Goal: Information Seeking & Learning: Check status

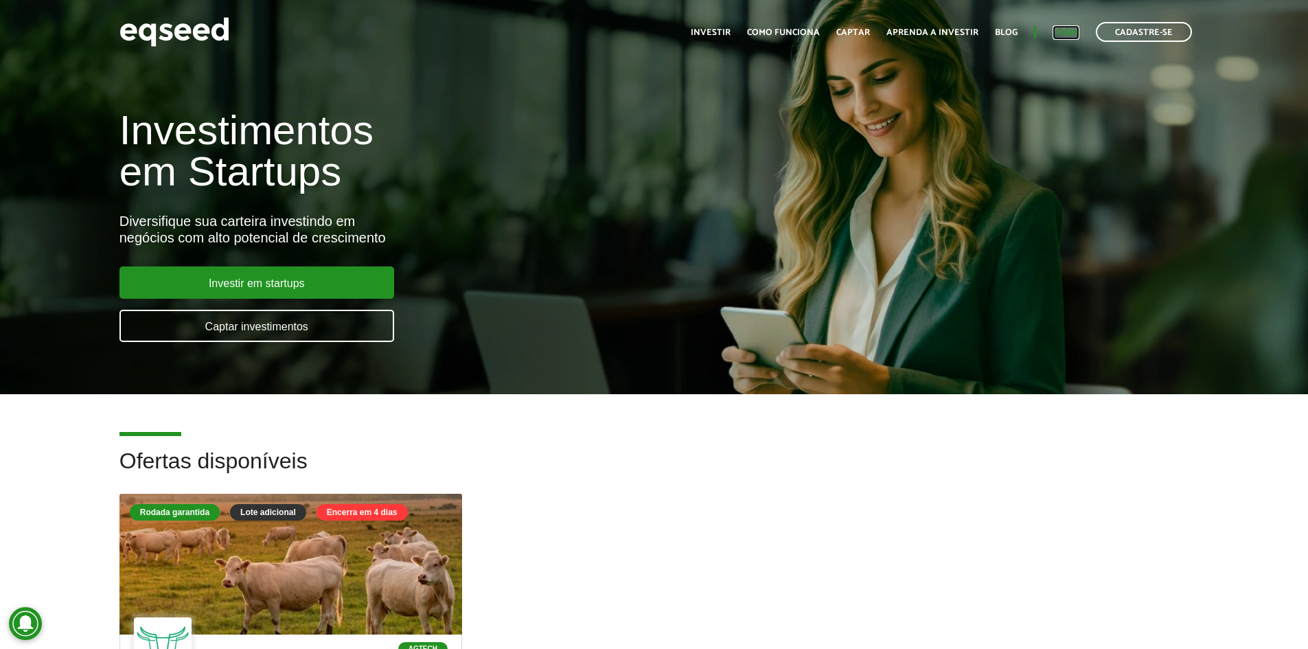
click at [1064, 28] on link "Login" at bounding box center [1066, 32] width 27 height 9
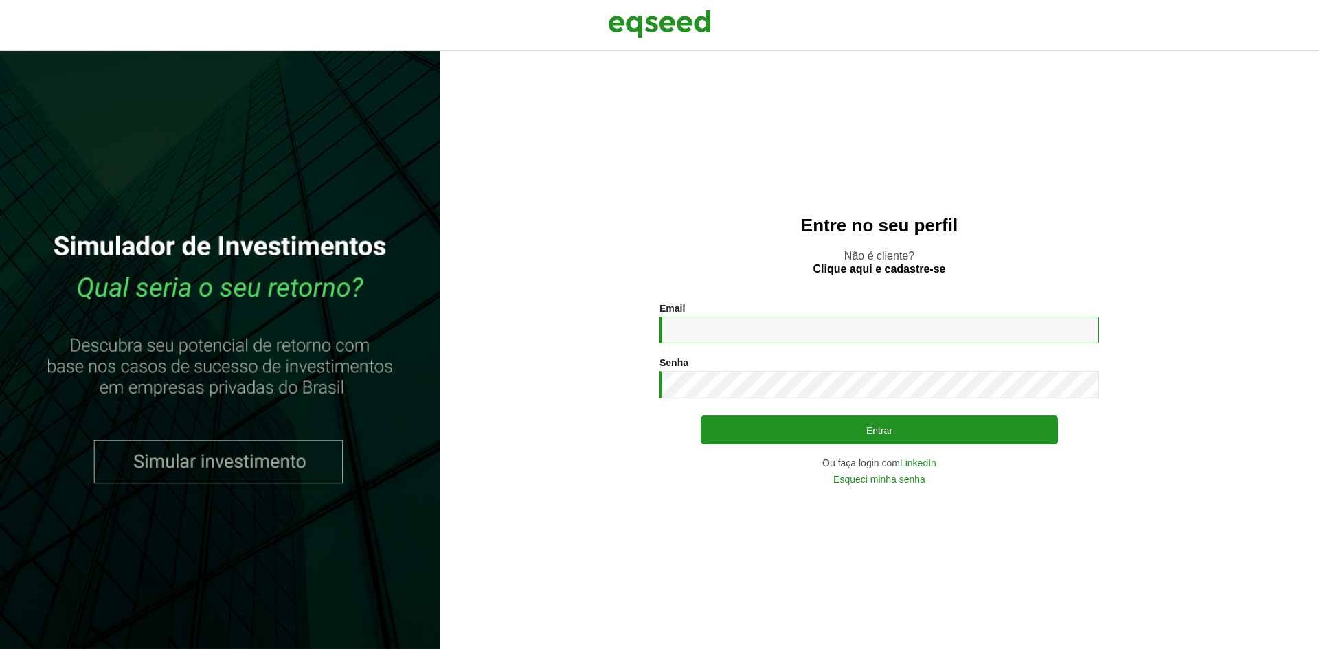
click at [852, 327] on input "Email *" at bounding box center [879, 330] width 440 height 27
type input "**********"
click at [700, 415] on button "Entrar" at bounding box center [878, 429] width 357 height 29
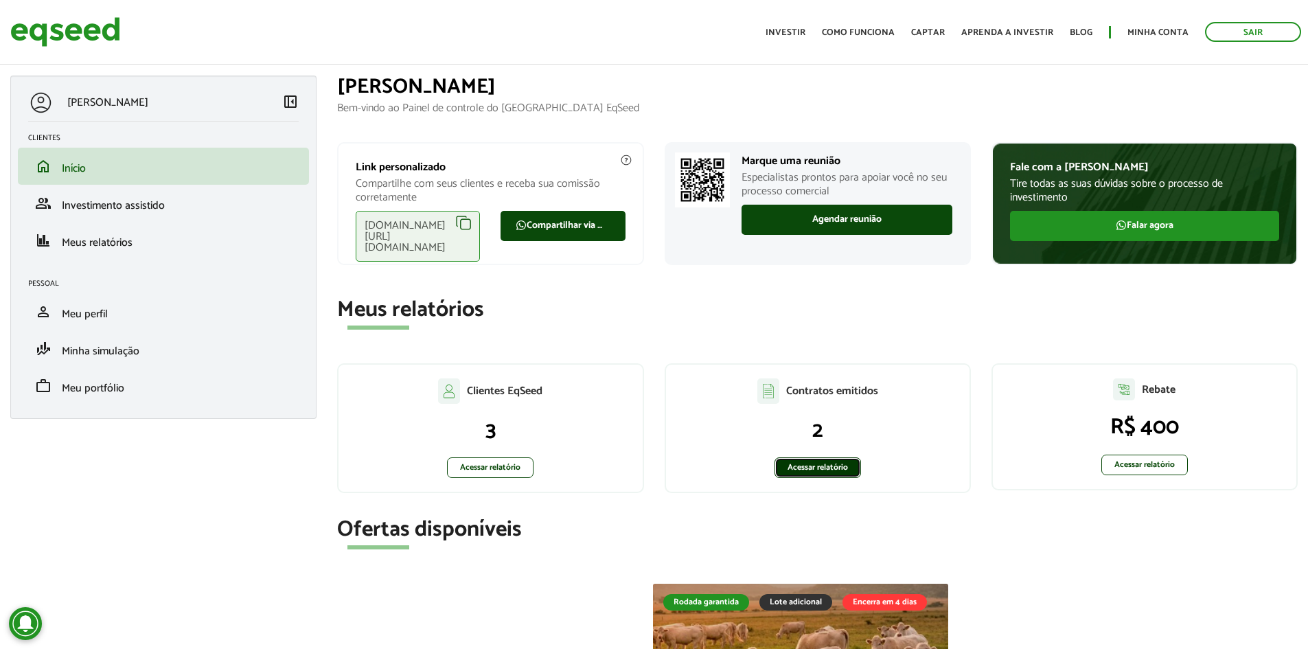
click at [825, 469] on link "Acessar relatório" at bounding box center [818, 467] width 87 height 21
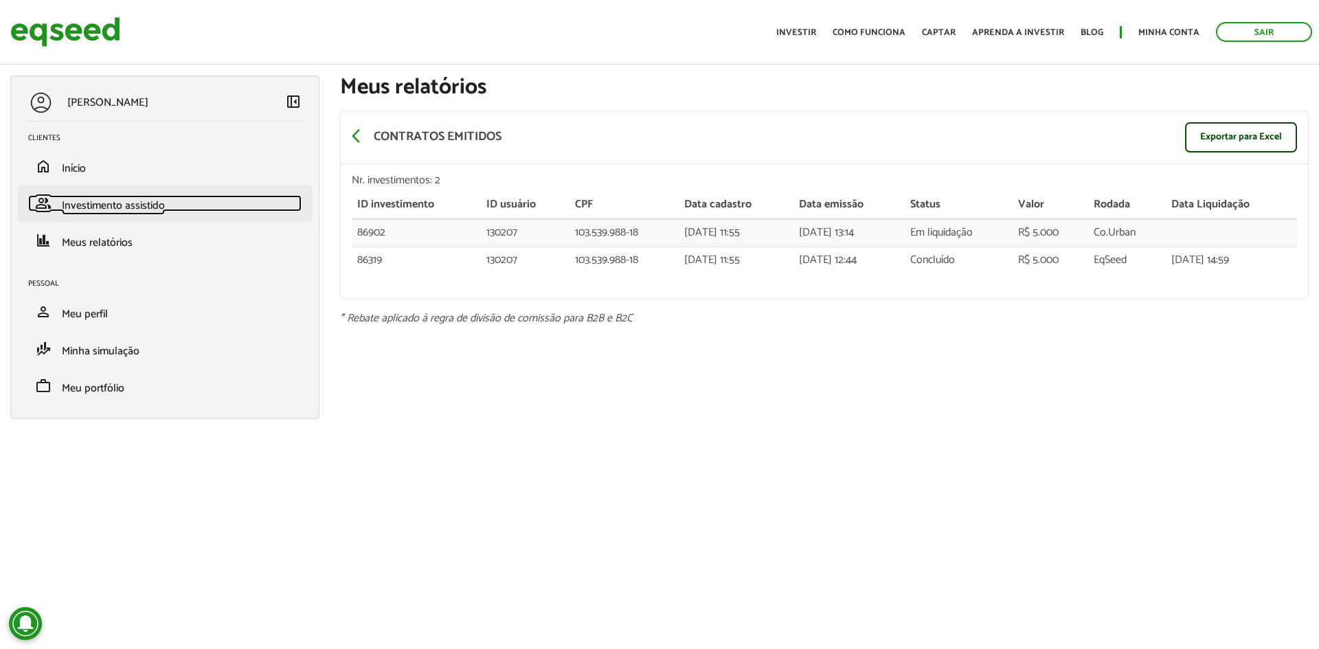
click at [151, 199] on span "Investimento assistido" at bounding box center [113, 205] width 103 height 19
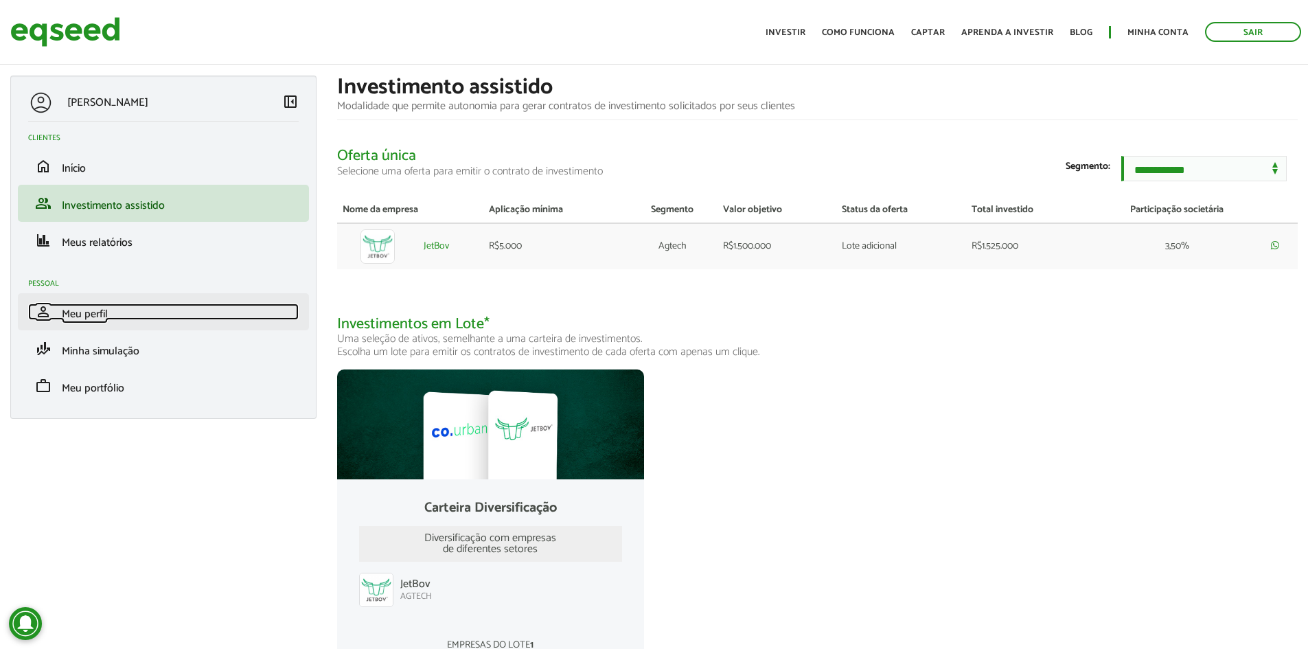
click at [84, 314] on span "Meu perfil" at bounding box center [85, 314] width 46 height 19
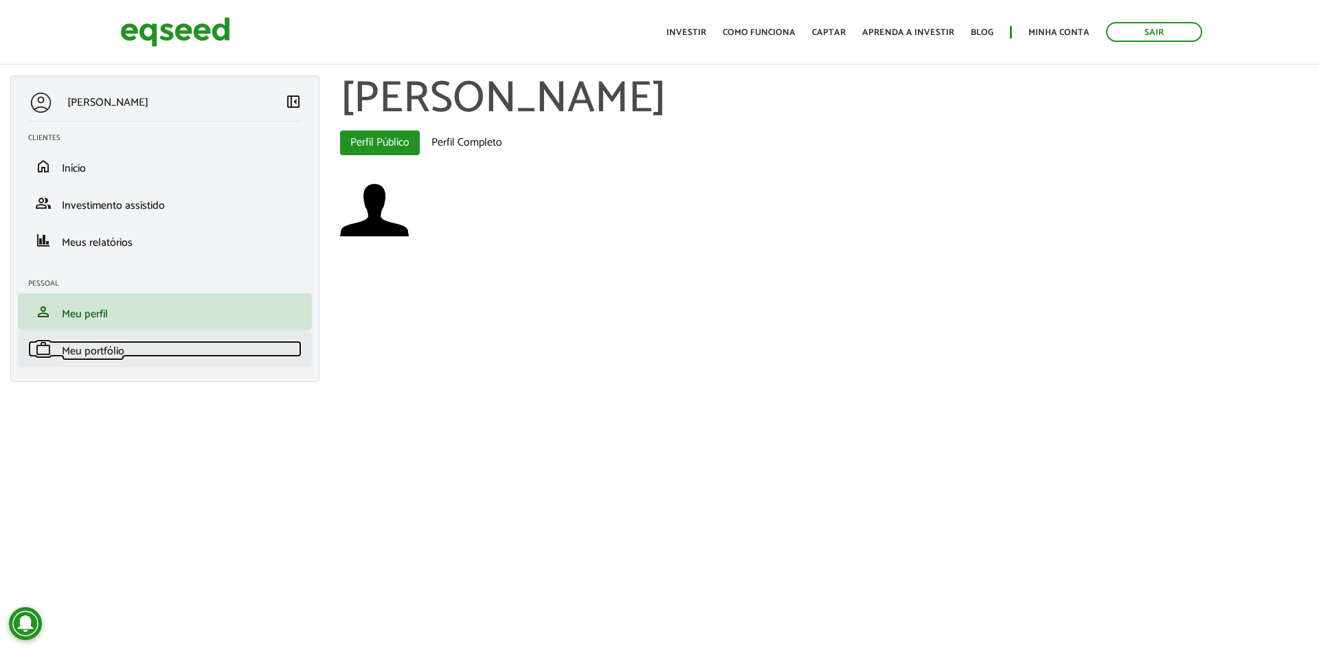
click at [89, 354] on span "Meu portfólio" at bounding box center [93, 351] width 62 height 19
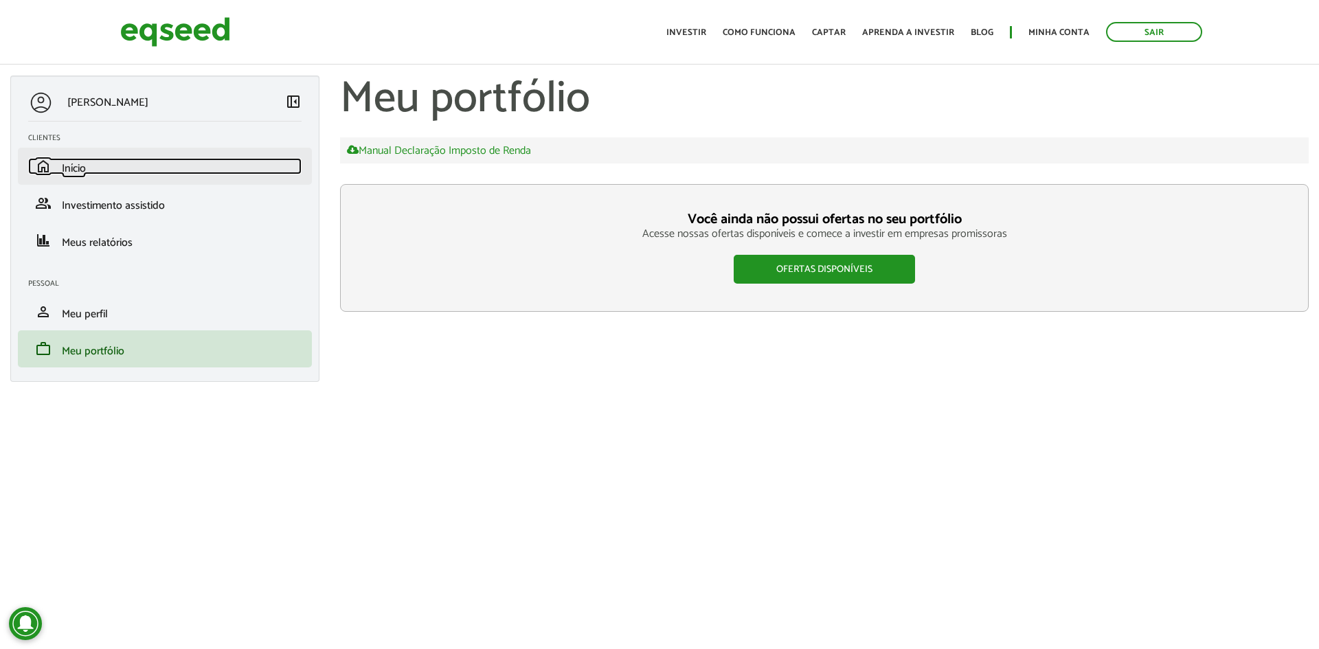
click at [78, 168] on span "Início" at bounding box center [74, 168] width 24 height 19
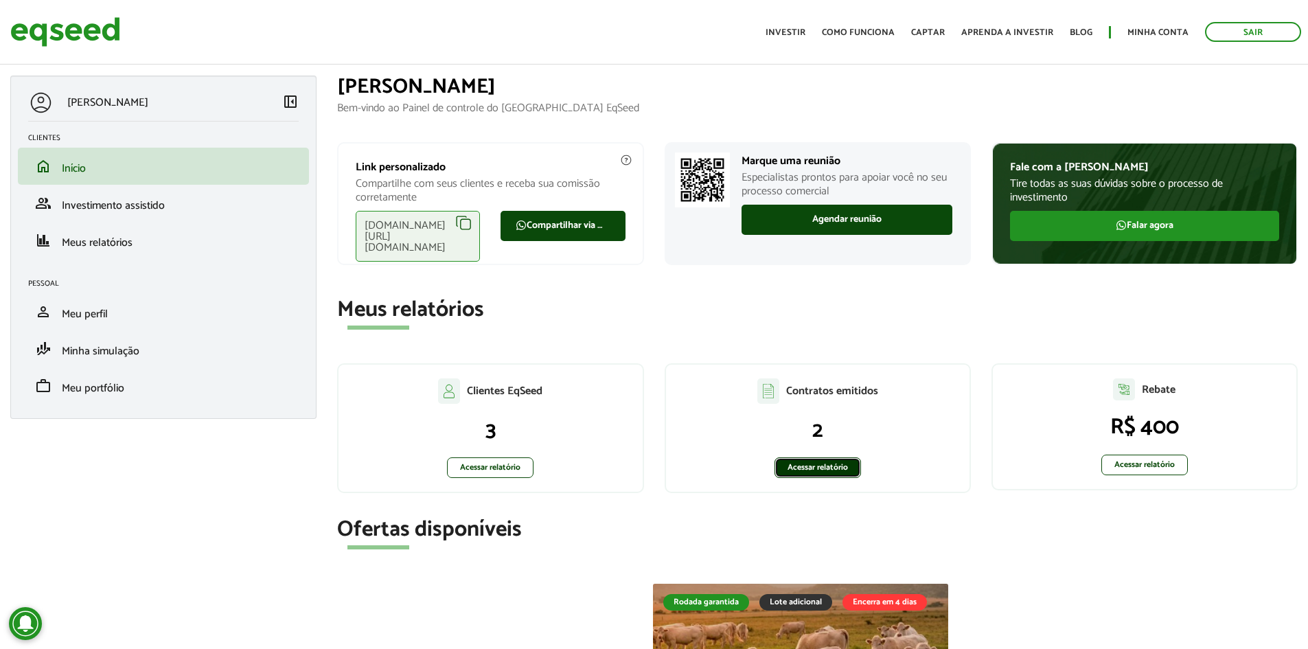
click at [806, 464] on link "Acessar relatório" at bounding box center [818, 467] width 87 height 21
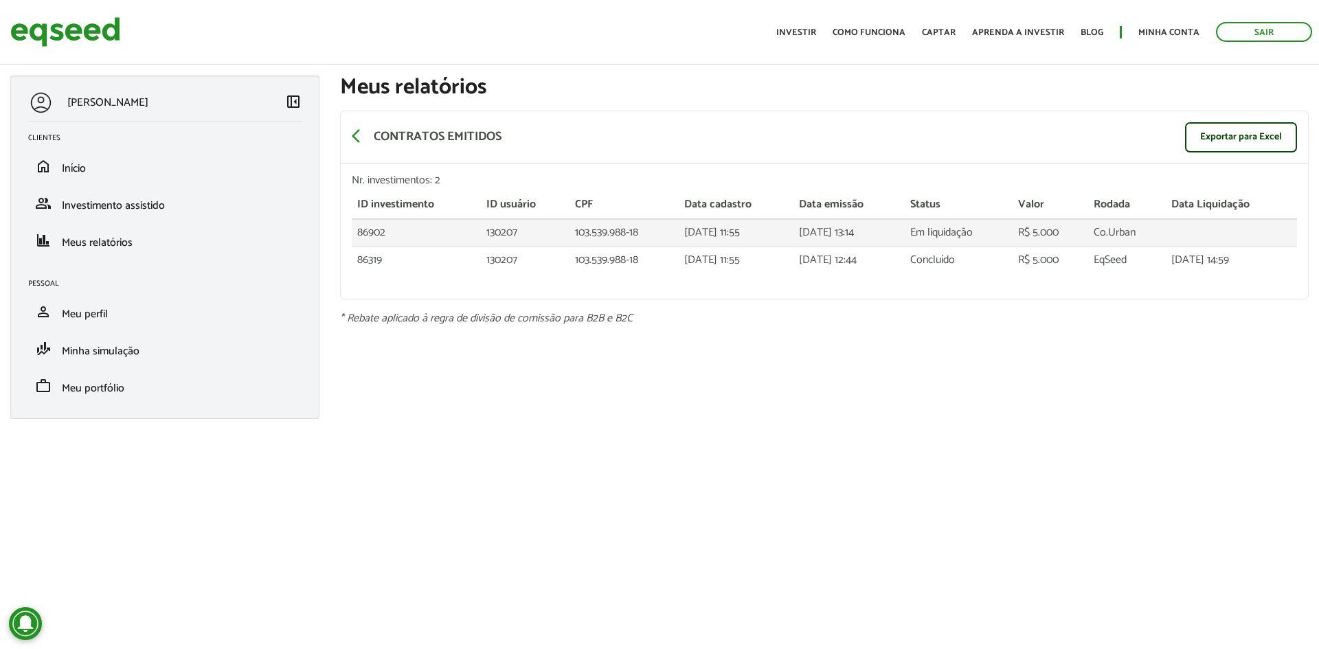
click at [805, 233] on td "[DATE] 13:14" at bounding box center [848, 232] width 111 height 27
click at [1153, 33] on link "Minha conta" at bounding box center [1168, 32] width 61 height 9
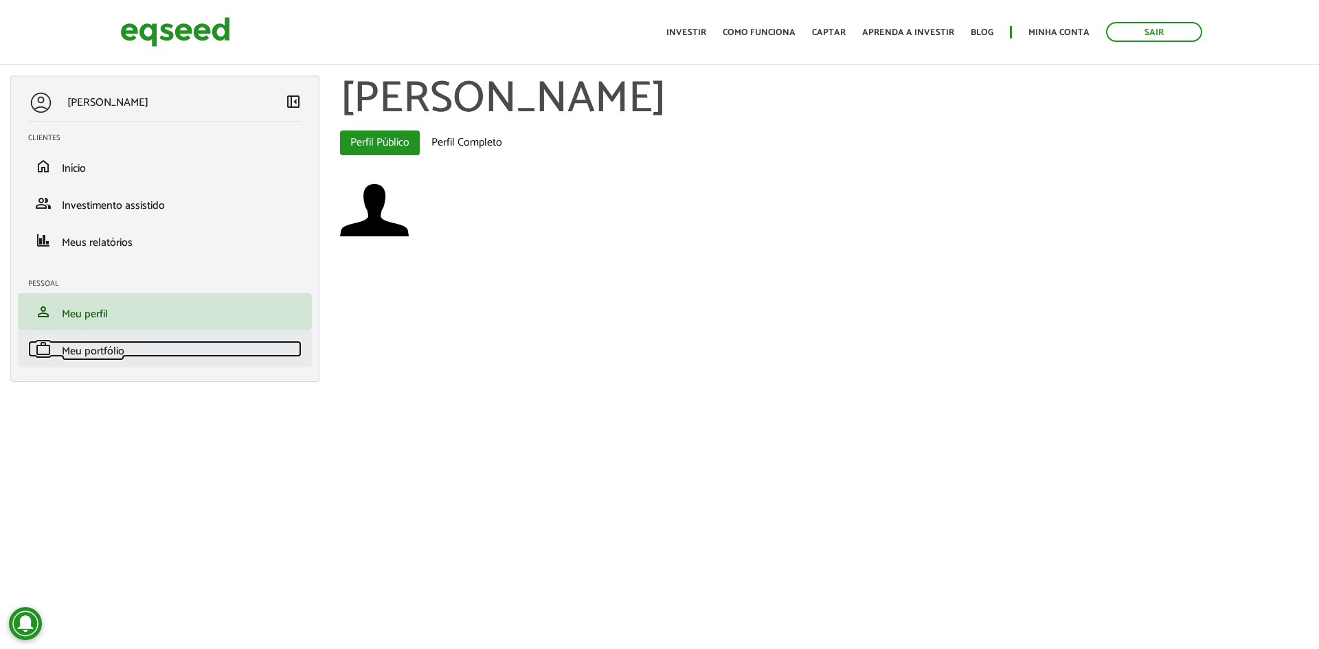
click at [82, 348] on span "Meu portfólio" at bounding box center [93, 351] width 62 height 19
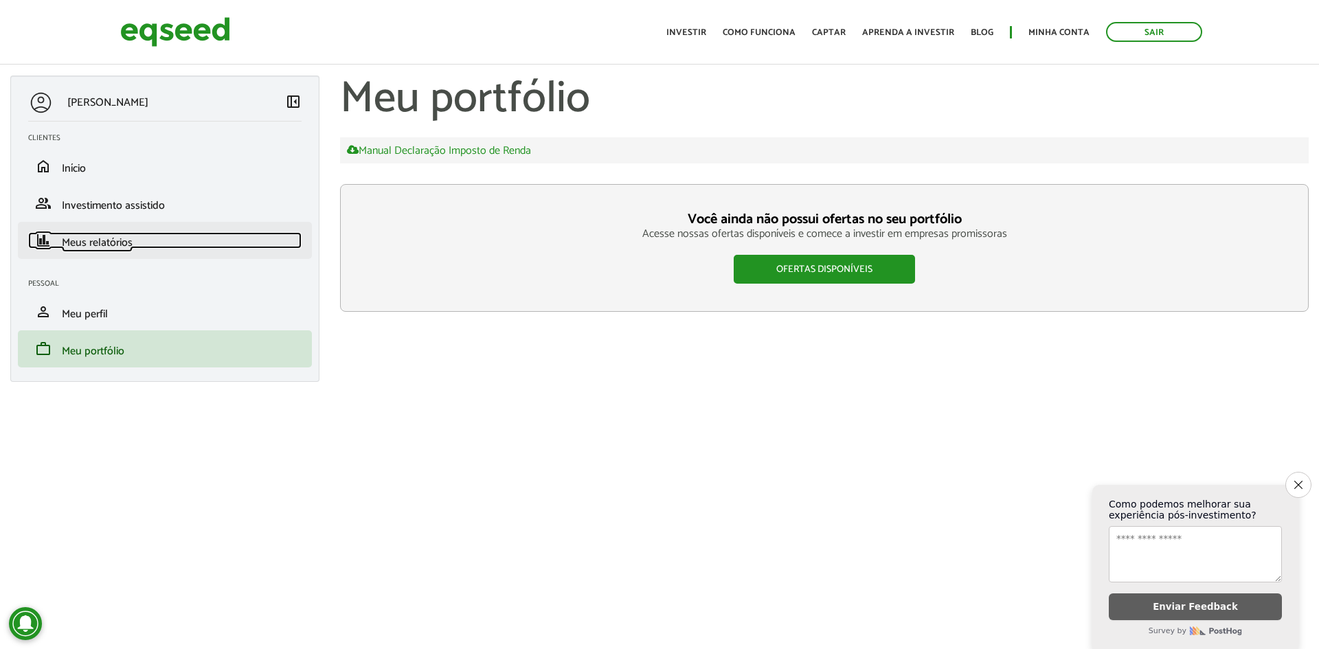
click at [60, 247] on link "finance Meus relatórios" at bounding box center [164, 240] width 273 height 16
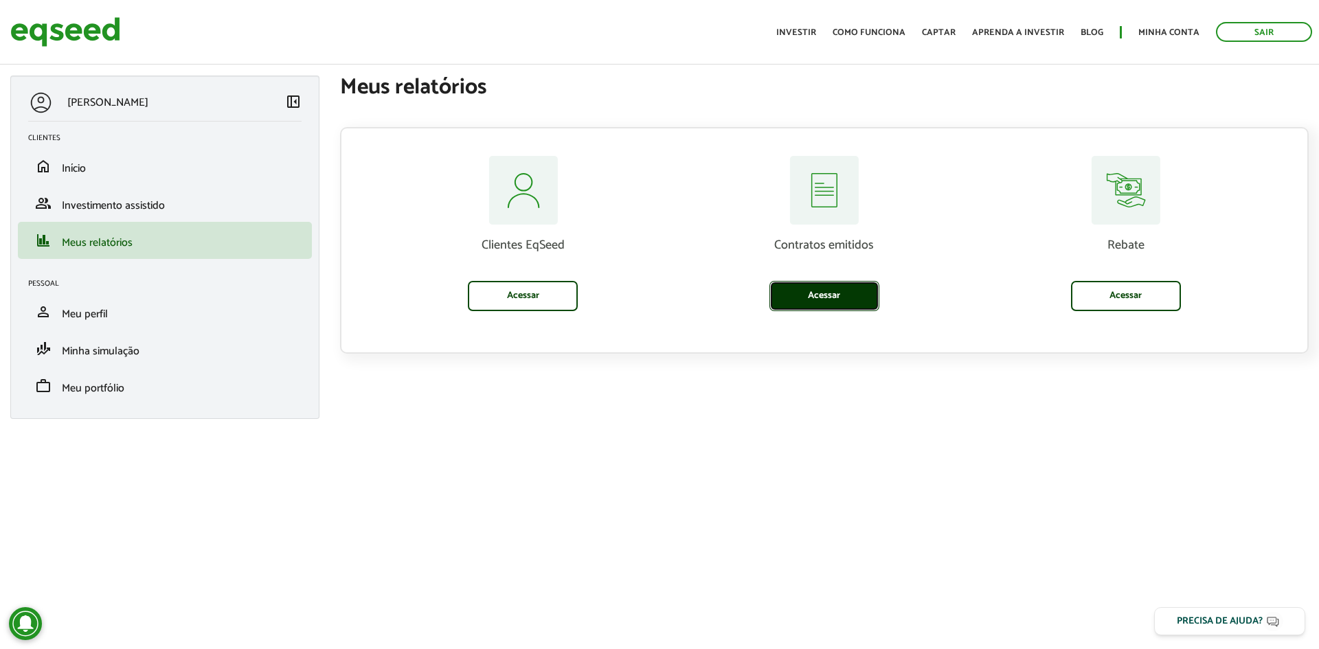
click at [830, 295] on link "Acessar" at bounding box center [824, 296] width 110 height 30
